Goal: Navigation & Orientation: Go to known website

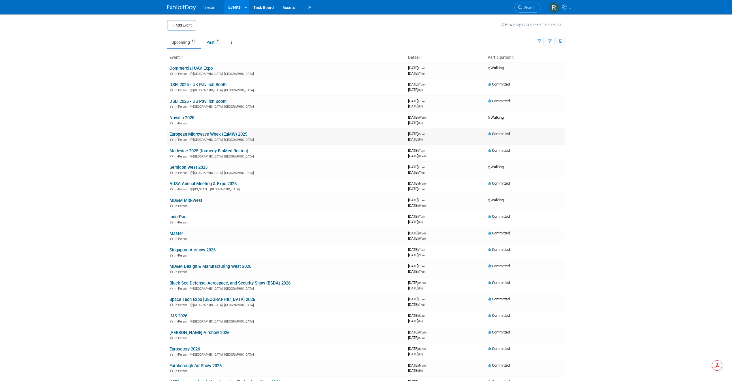
click at [187, 129] on td "European Microwave Week (EuMW) 2025 In-Person Utrecht, Netherlands" at bounding box center [286, 136] width 238 height 16
click at [187, 133] on link "European Microwave Week (EuMW) 2025" at bounding box center [208, 134] width 78 height 5
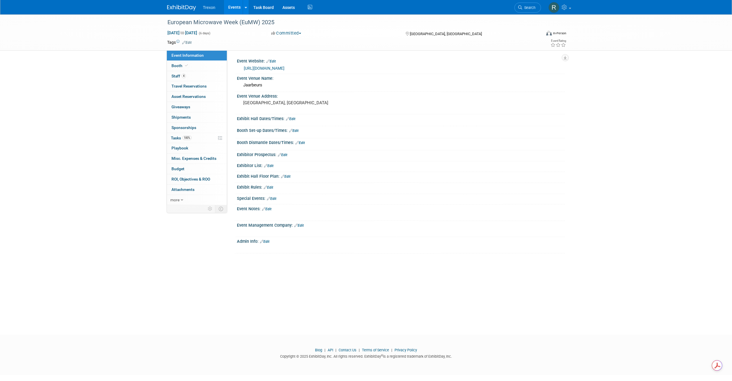
click at [277, 68] on link "[URL][DOMAIN_NAME]" at bounding box center [264, 68] width 41 height 5
